Goal: Complete application form

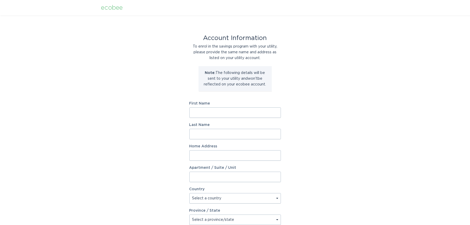
drag, startPoint x: 228, startPoint y: 111, endPoint x: 242, endPoint y: 106, distance: 15.2
click at [228, 111] on input "First Name" at bounding box center [234, 112] width 91 height 10
type input "[PERSON_NAME]"
type input "Roth"
type input "16005 S 18th Lane"
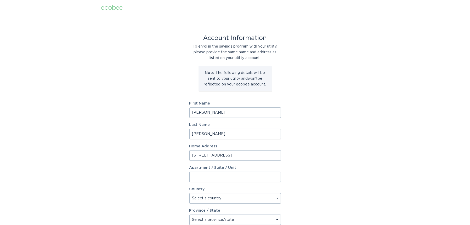
select select "US"
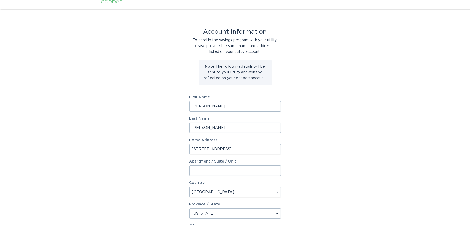
scroll to position [93, 0]
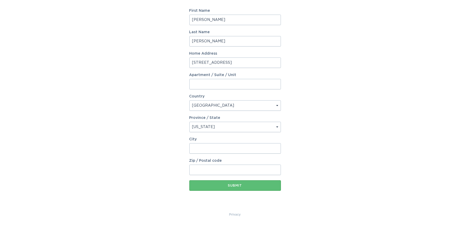
click at [277, 125] on select "Select a province/state Alabama Alaska American Samoa Arizona Arkansas Californ…" at bounding box center [234, 127] width 91 height 10
select select "AZ"
click at [189, 122] on select "Select a province/state Alabama Alaska American Samoa Arizona Arkansas Californ…" at bounding box center [234, 127] width 91 height 10
click at [217, 149] on input "City" at bounding box center [234, 148] width 91 height 10
type input "Phoenix"
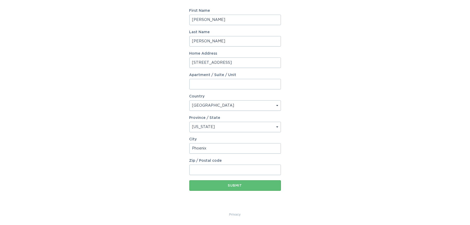
click at [271, 169] on input "Zip / Postal code" at bounding box center [234, 170] width 91 height 10
type input "85045"
click at [275, 182] on button "Submit" at bounding box center [234, 185] width 91 height 10
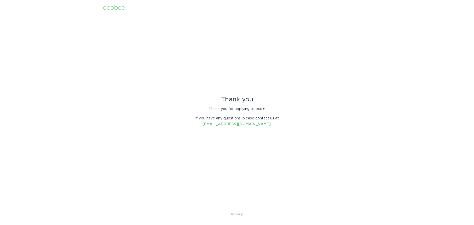
scroll to position [0, 0]
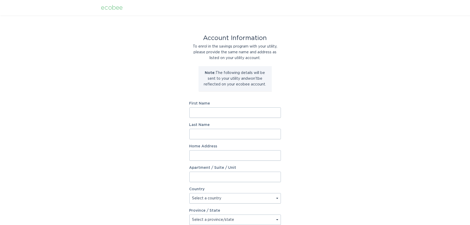
click at [222, 111] on input "First Name" at bounding box center [234, 112] width 91 height 10
type input "Charles"
type input "Roth"
type input "16005 S 18th Lane"
select select "US"
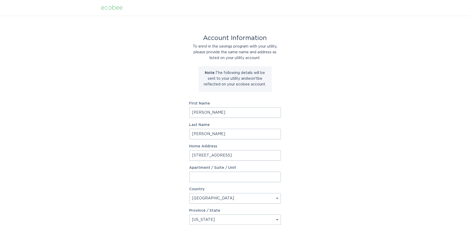
select select "AS"
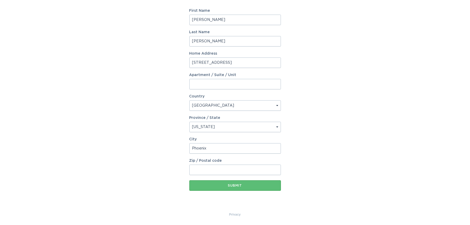
type input "Phoenix"
type input "85045"
click at [208, 127] on select "Select a province/state Alabama Alaska American Samoa Arizona Arkansas Californ…" at bounding box center [234, 127] width 91 height 10
select select "AZ"
click at [189, 122] on select "Select a province/state Alabama Alaska American Samoa Arizona Arkansas Californ…" at bounding box center [234, 127] width 91 height 10
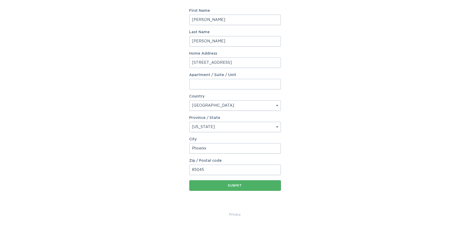
click at [229, 187] on div "Submit" at bounding box center [235, 185] width 86 height 3
